Goal: Information Seeking & Learning: Learn about a topic

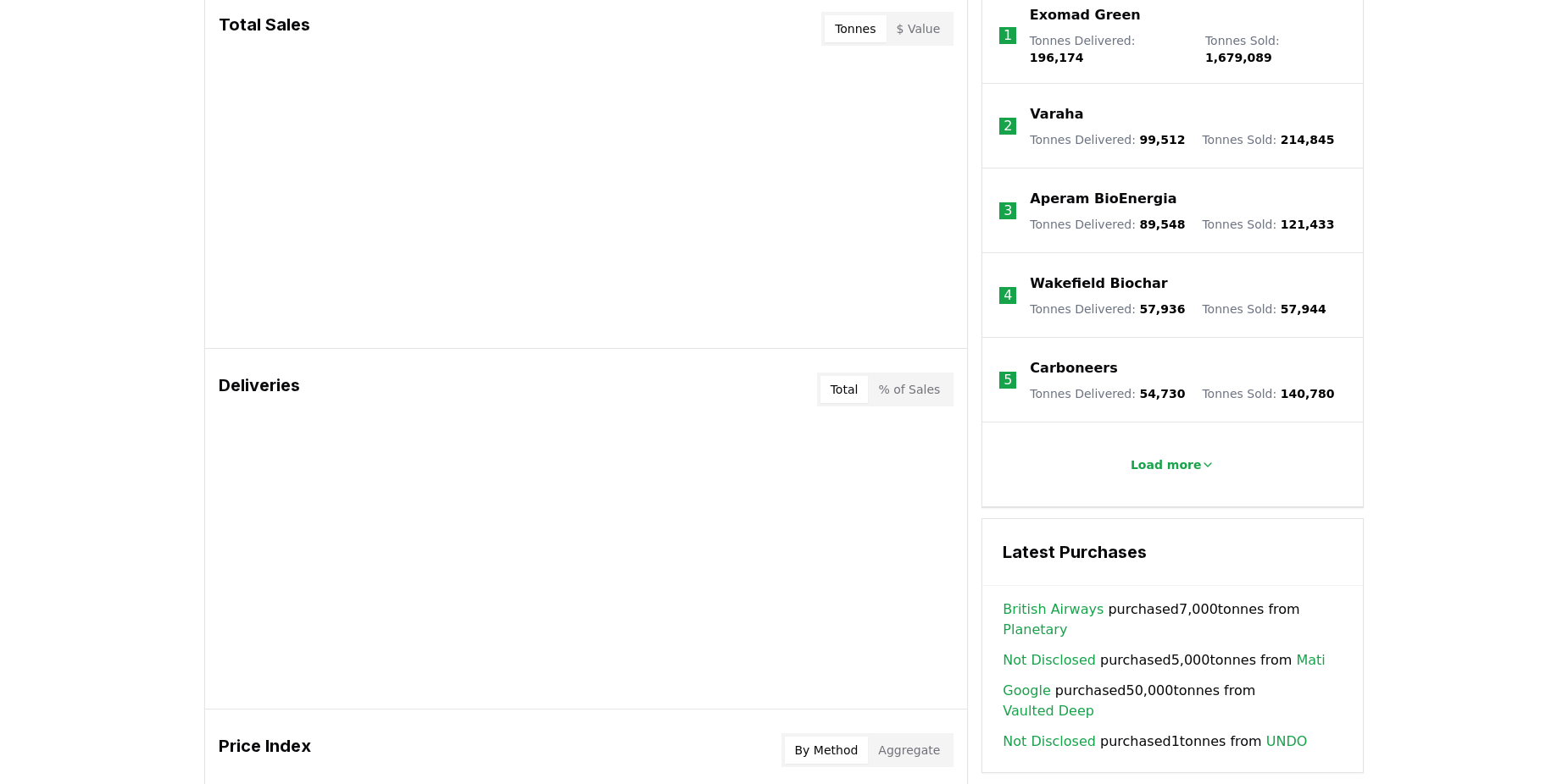
scroll to position [762, 0]
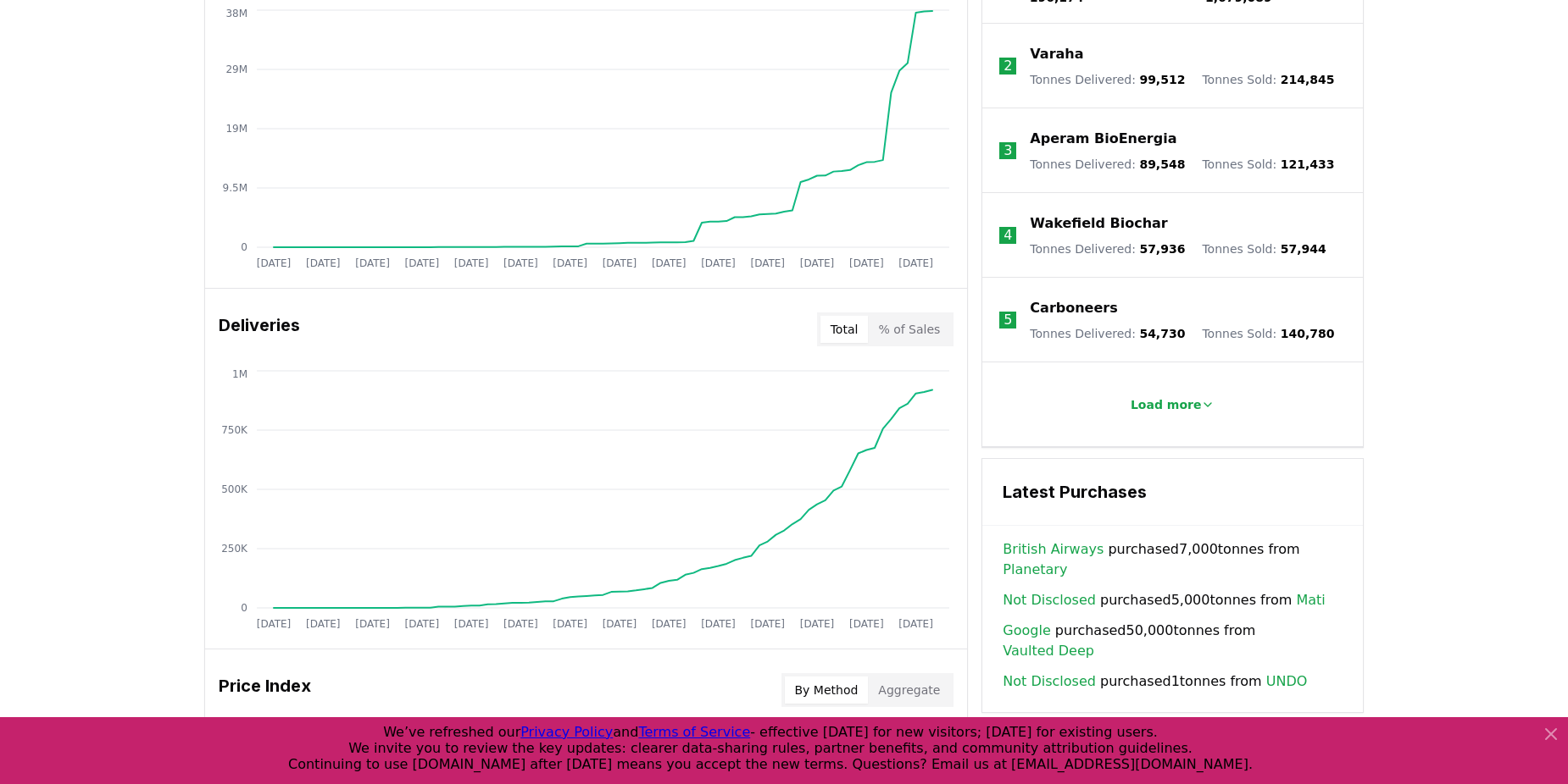
click at [1094, 641] on link "Vaulted Deep" at bounding box center [1048, 651] width 91 height 21
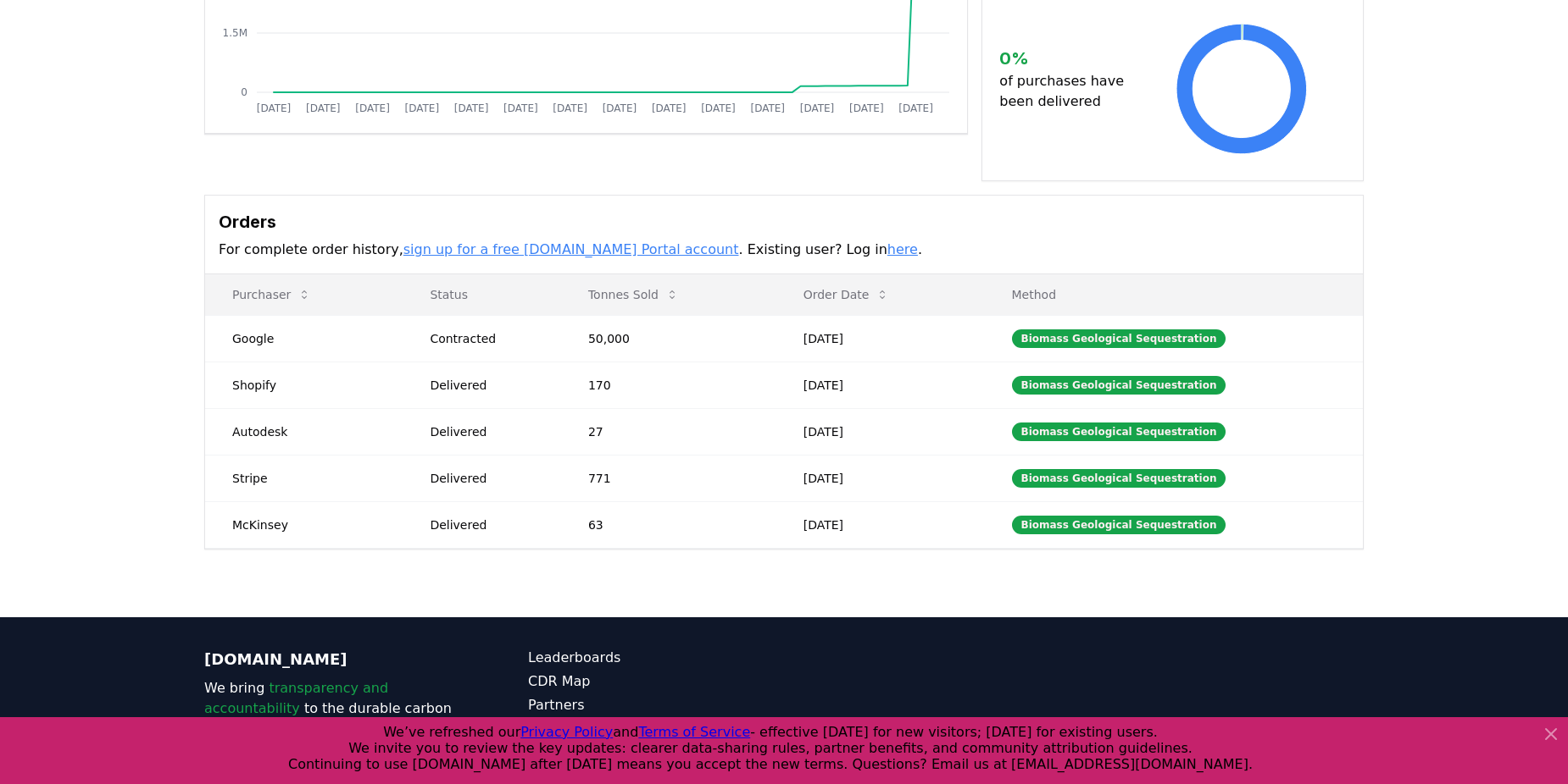
scroll to position [254, 0]
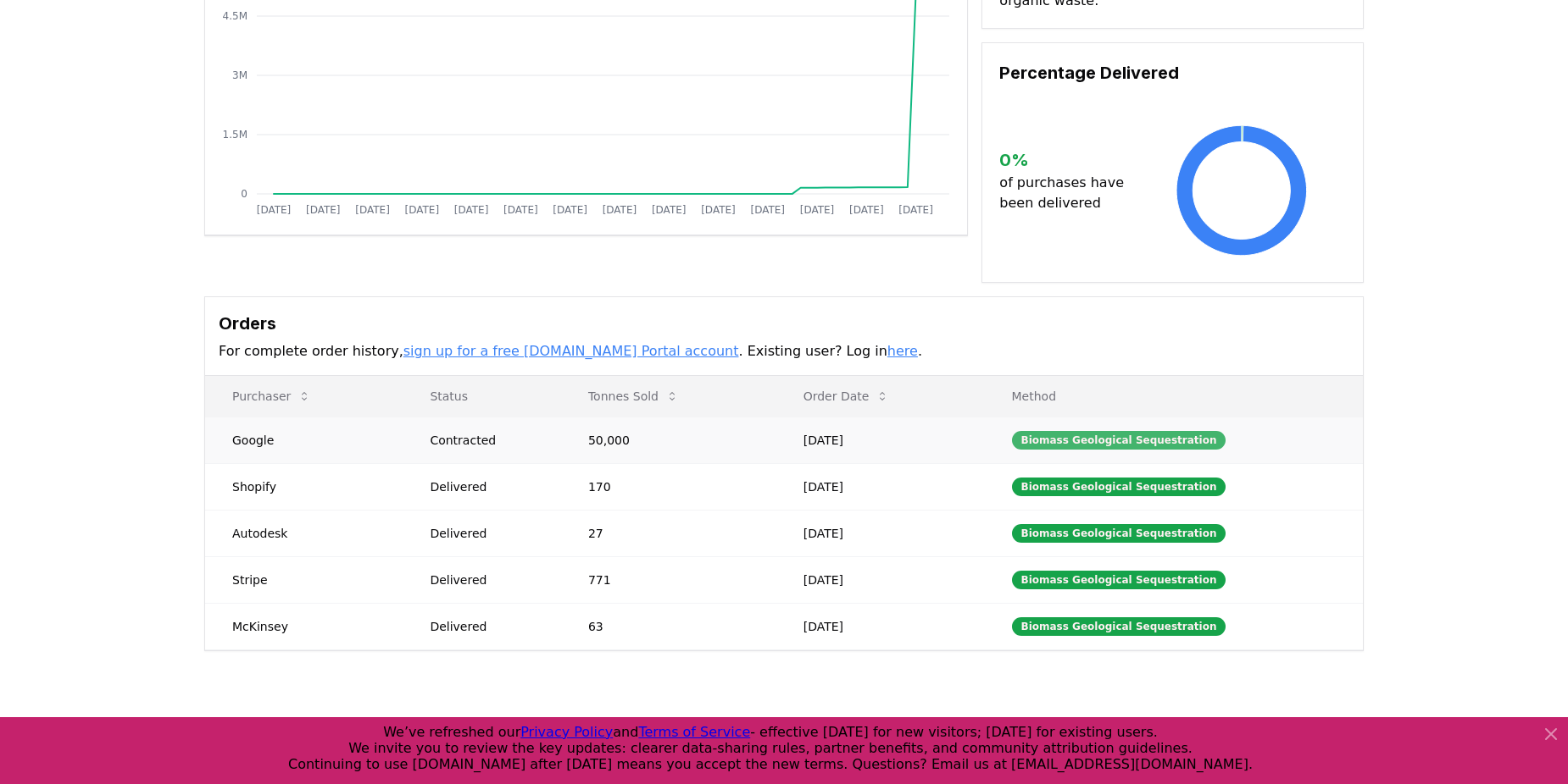
click at [1064, 431] on div "Biomass Geological Sequestration" at bounding box center [1119, 441] width 214 height 19
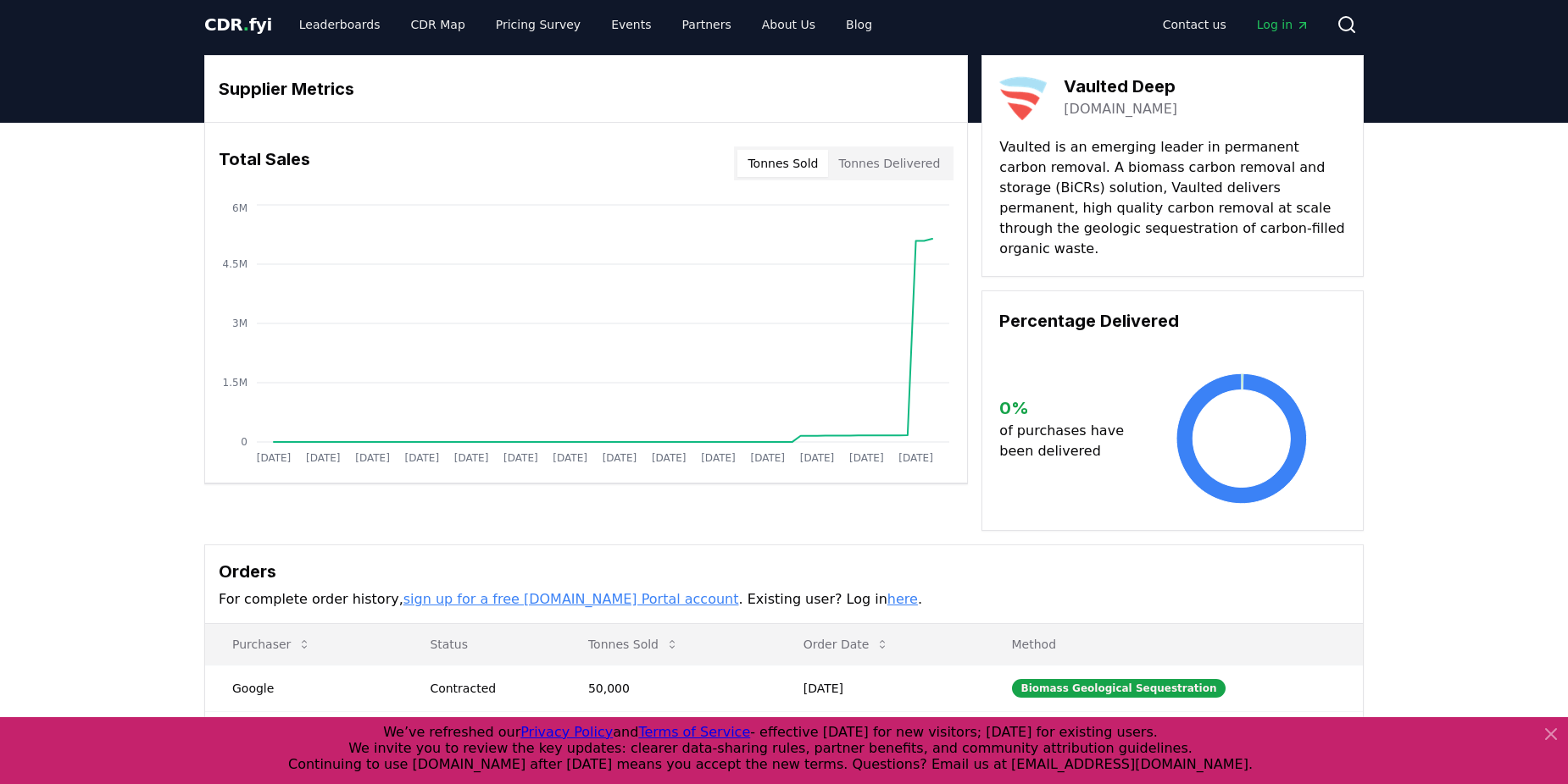
scroll to position [0, 0]
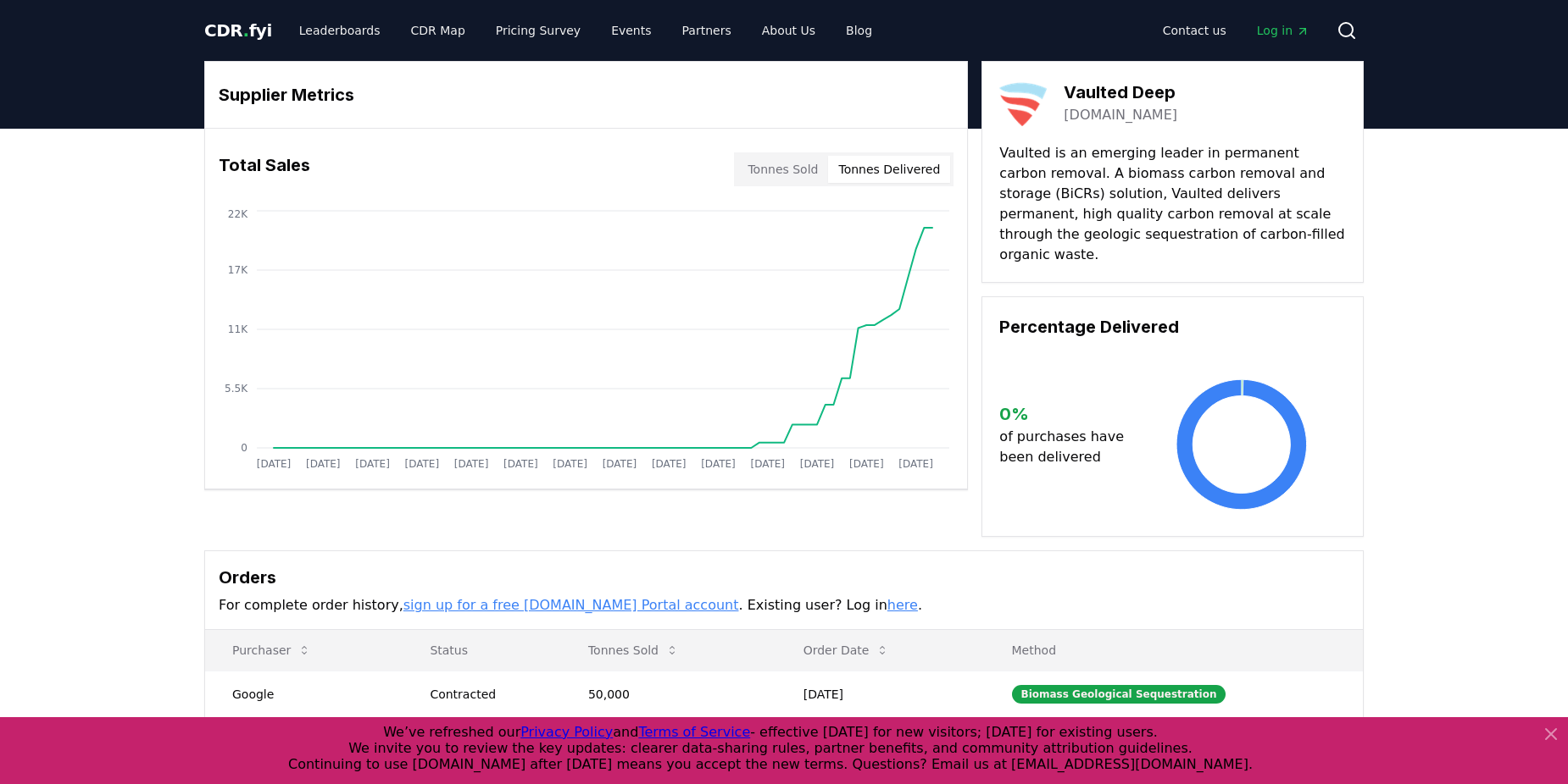
click at [867, 169] on button "Tonnes Delivered" at bounding box center [889, 169] width 122 height 27
click at [782, 165] on button "Tonnes Sold" at bounding box center [783, 169] width 90 height 27
click at [877, 166] on button "Tonnes Delivered" at bounding box center [889, 169] width 122 height 27
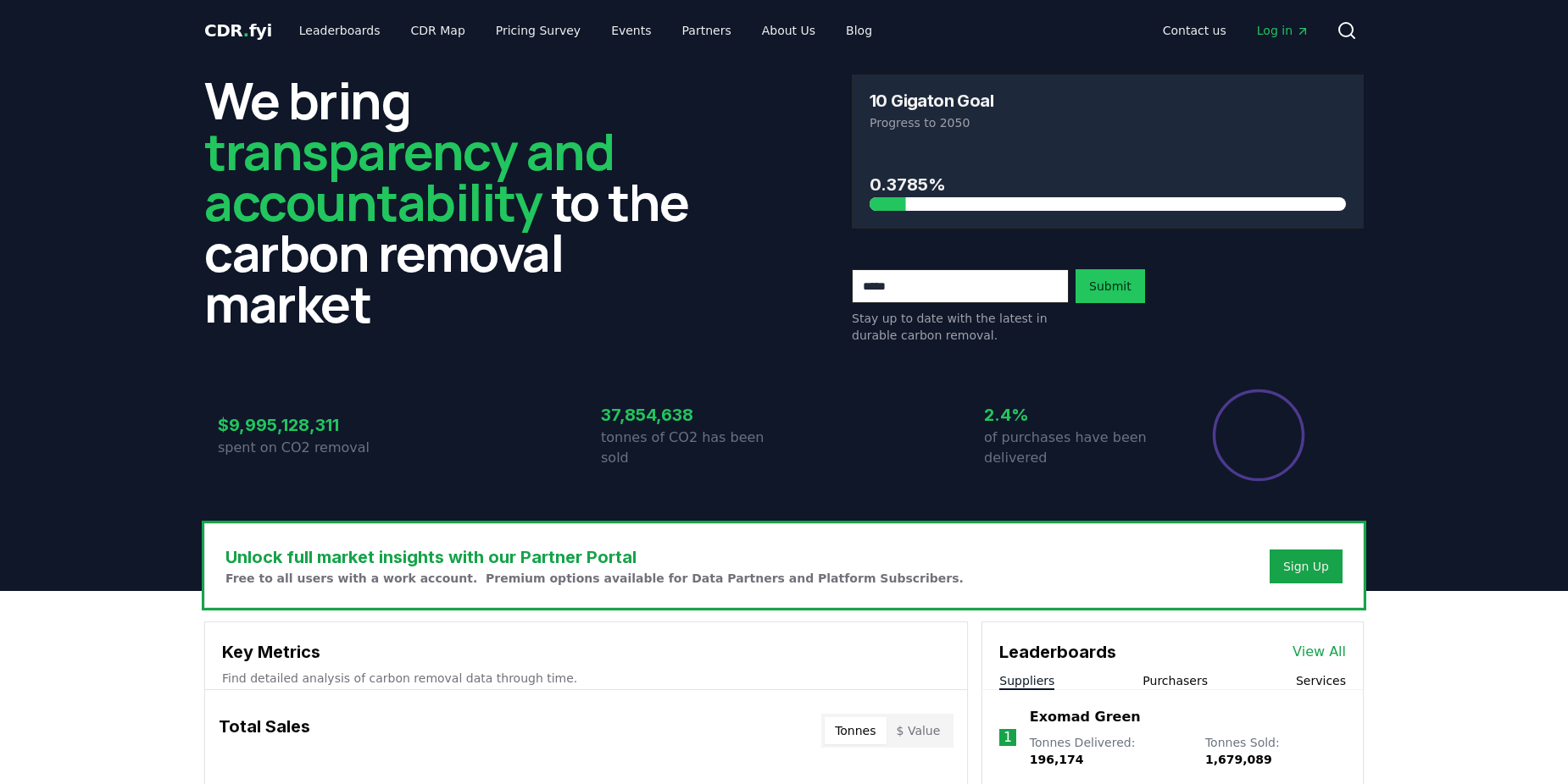
scroll to position [762, 0]
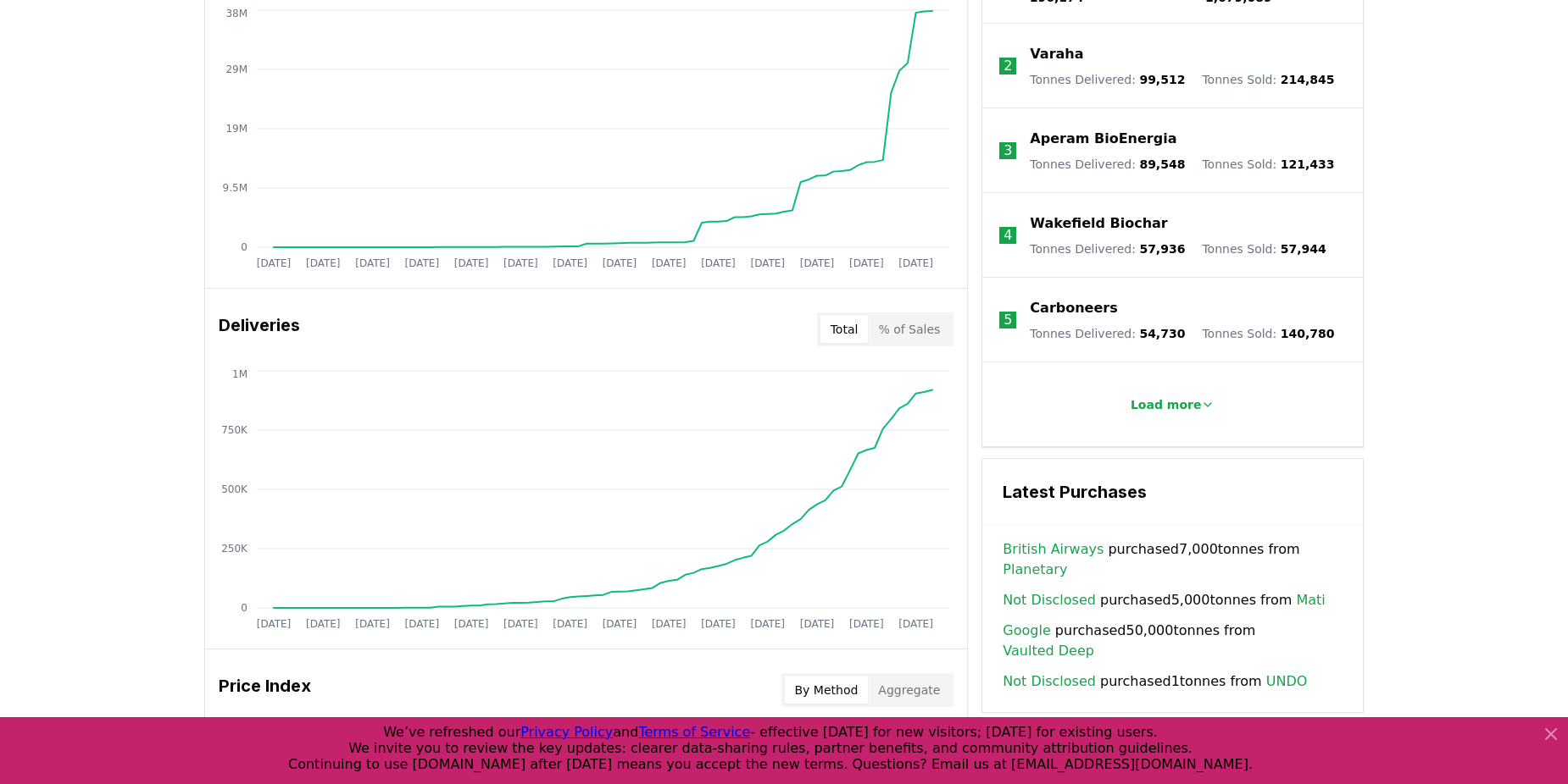
click at [1012, 620] on link "Google" at bounding box center [1026, 631] width 47 height 21
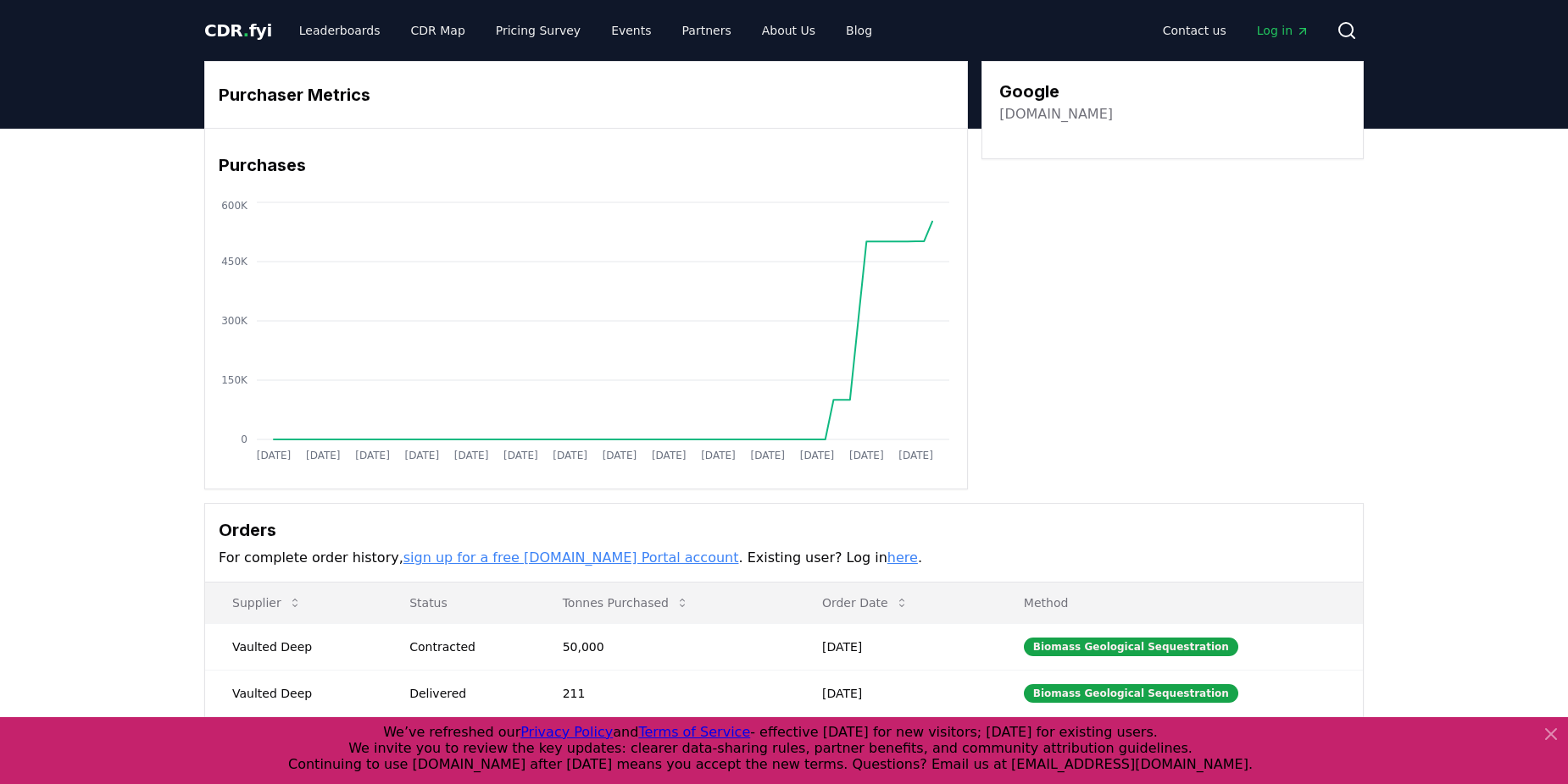
click at [887, 555] on link "here" at bounding box center [902, 557] width 30 height 16
